Goal: Task Accomplishment & Management: Find specific page/section

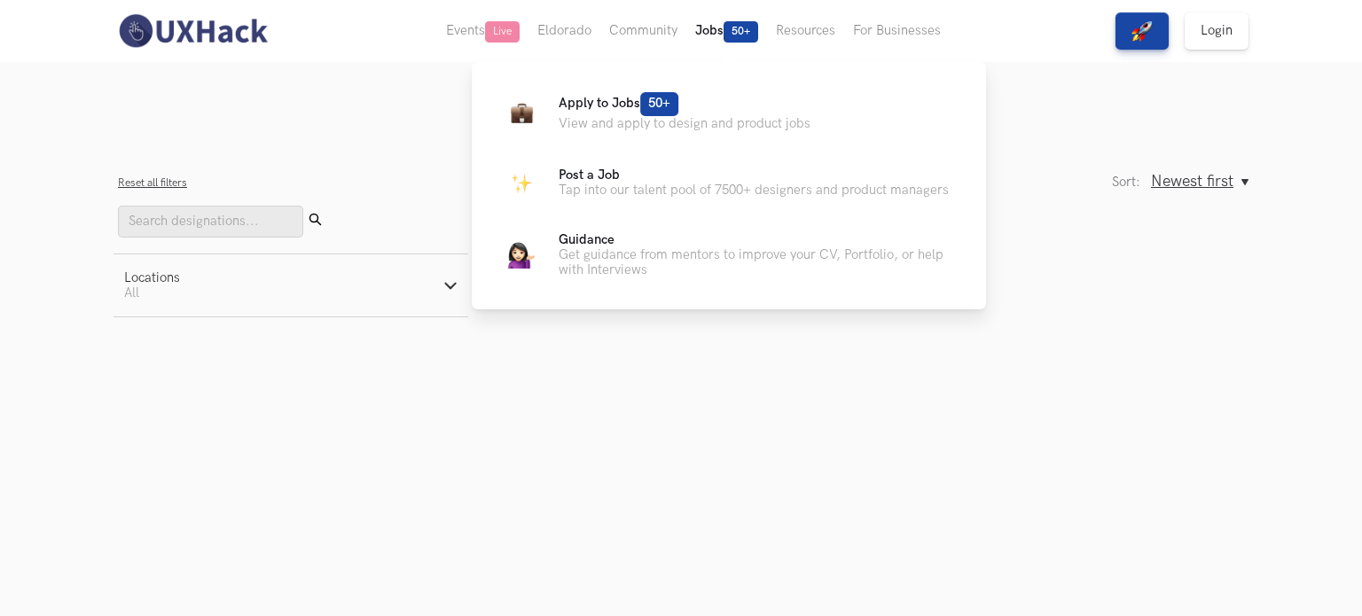
click at [716, 31] on button "Jobs 50+" at bounding box center [726, 31] width 81 height 62
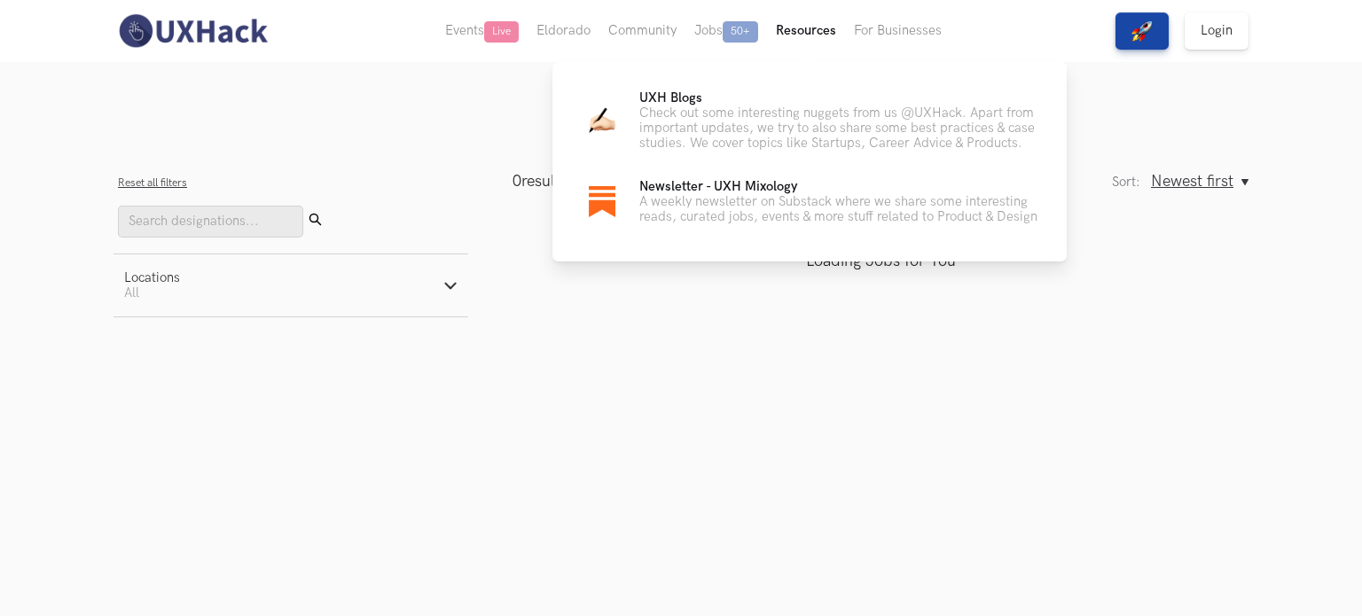
click at [796, 35] on button "Resources" at bounding box center [806, 31] width 78 height 62
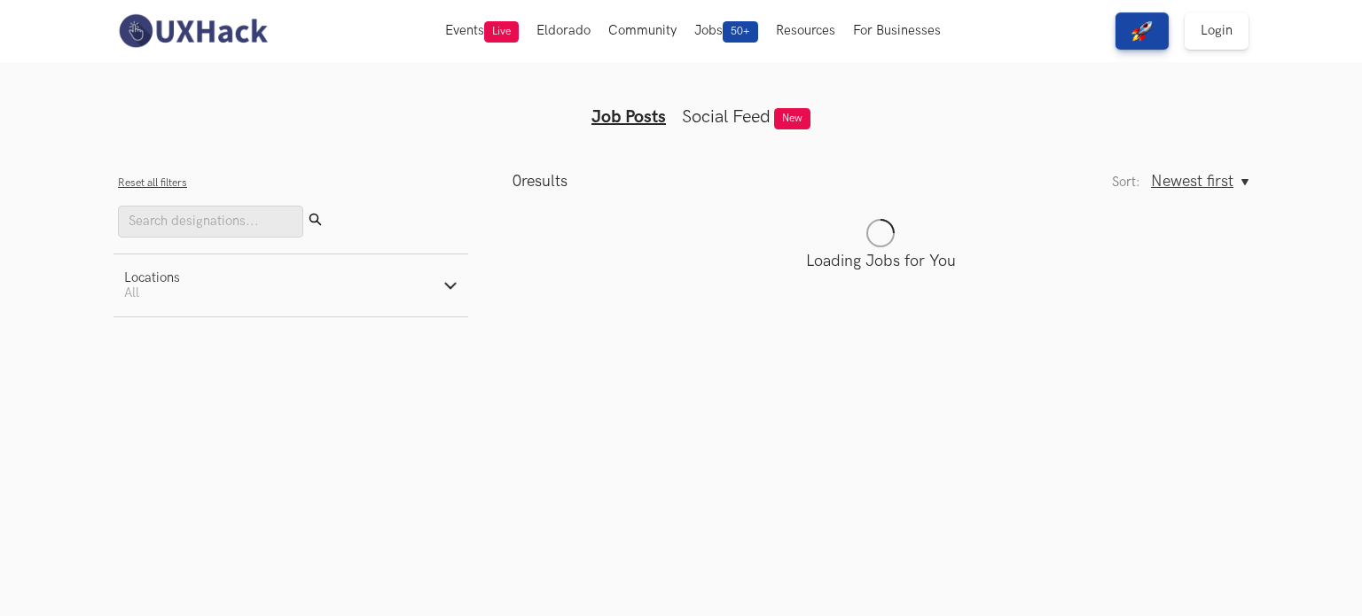
click at [236, 20] on img at bounding box center [192, 30] width 158 height 37
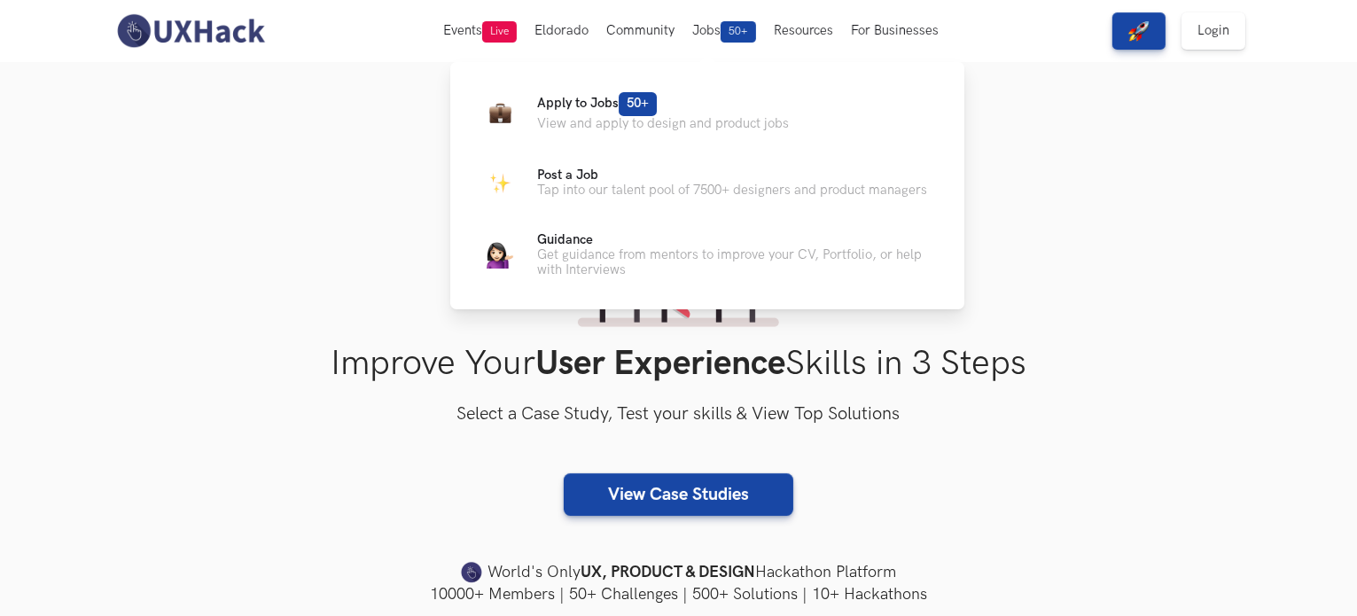
click at [709, 29] on button "Jobs 50+" at bounding box center [725, 31] width 82 height 62
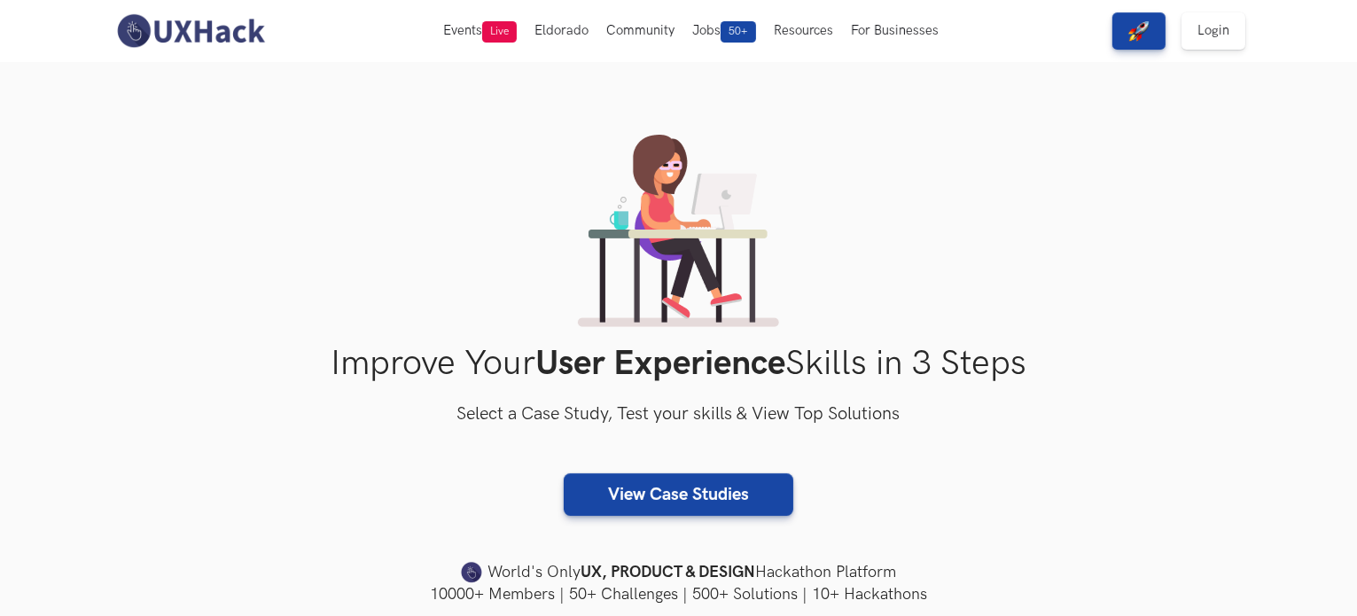
click at [709, 29] on button "Jobs 50+" at bounding box center [725, 31] width 82 height 62
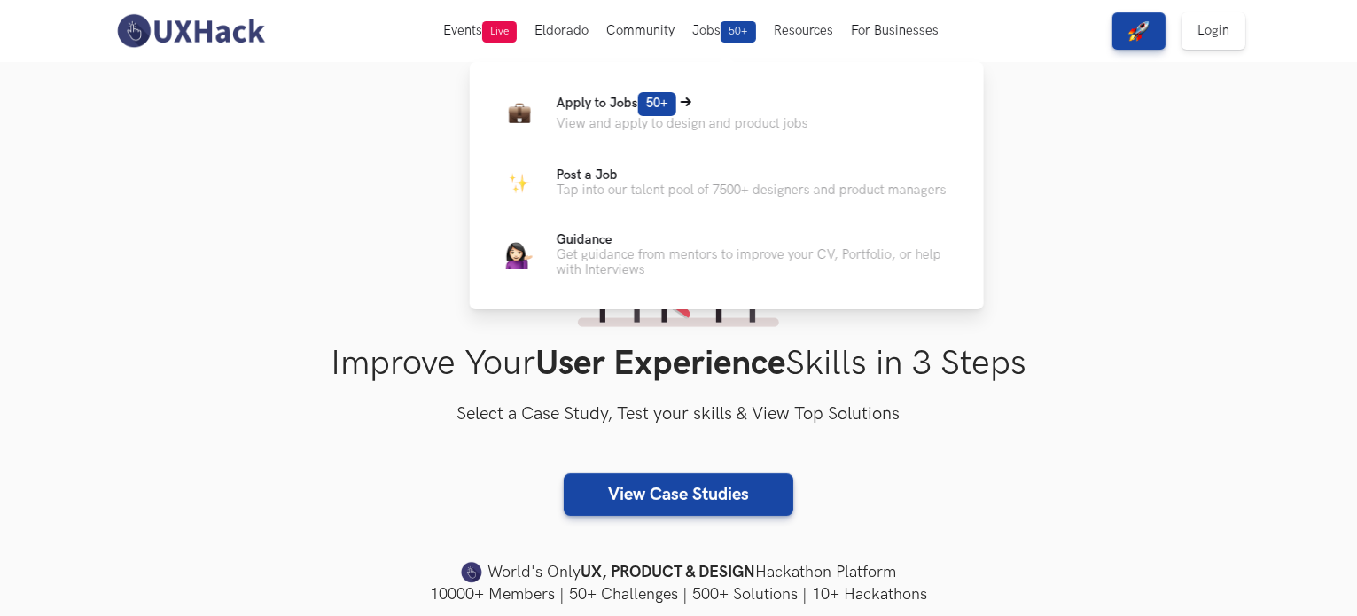
click at [642, 109] on span "50+" at bounding box center [657, 104] width 38 height 24
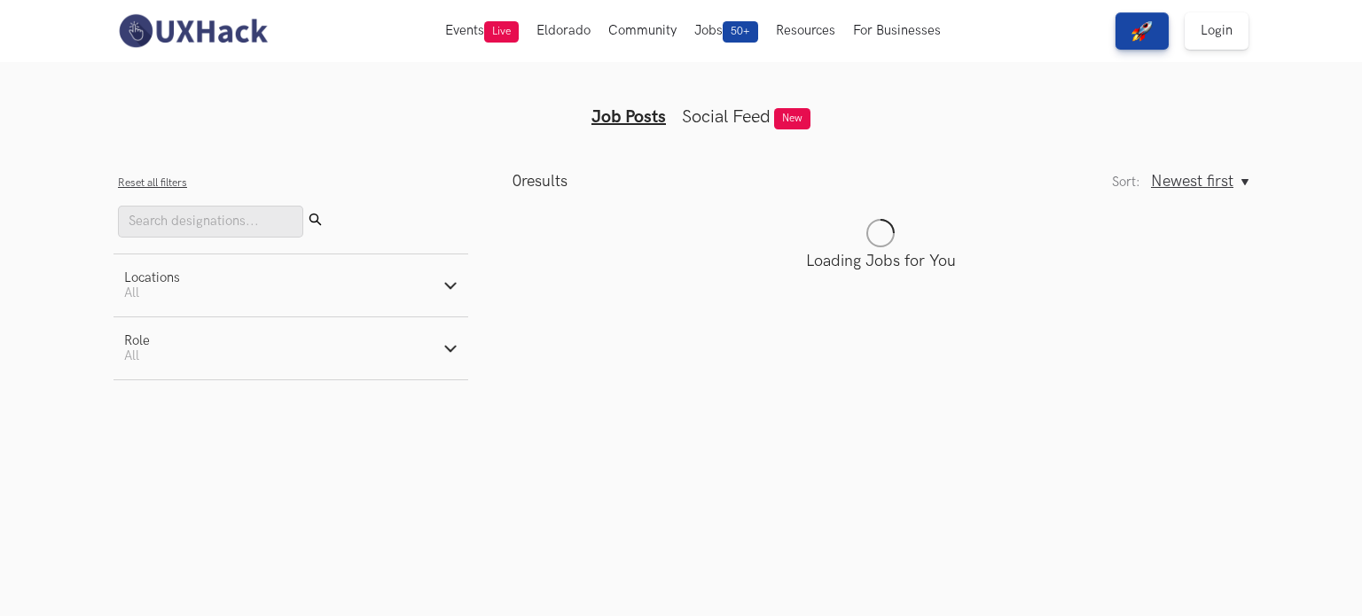
click at [754, 117] on link "Social Feed" at bounding box center [726, 116] width 89 height 21
